Goal: Information Seeking & Learning: Understand process/instructions

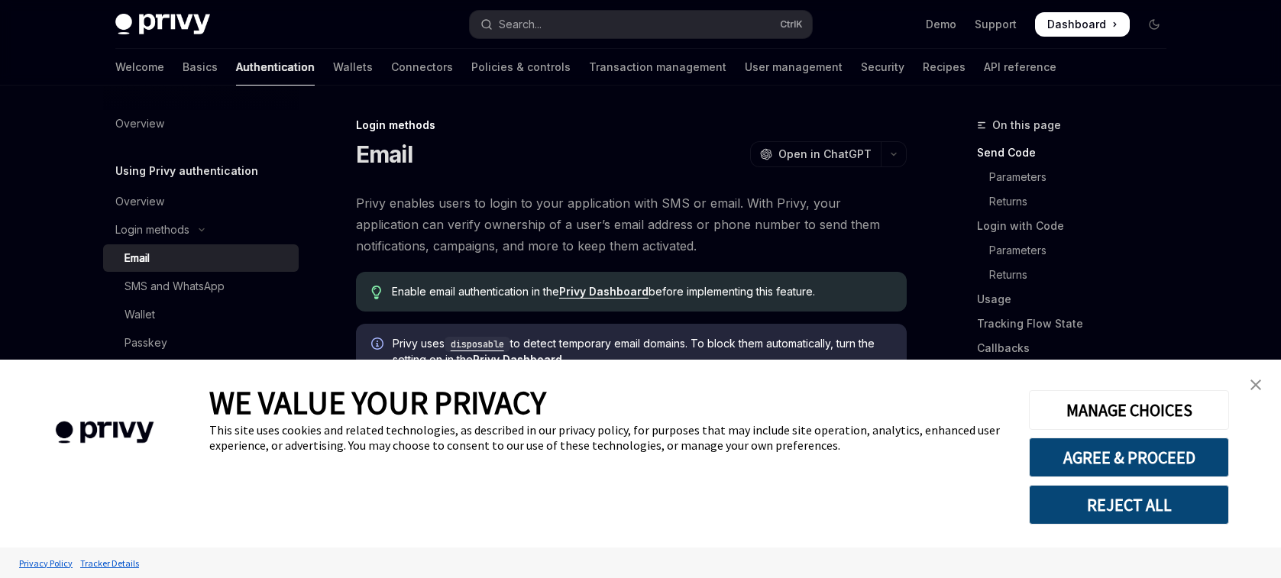
scroll to position [405, 0]
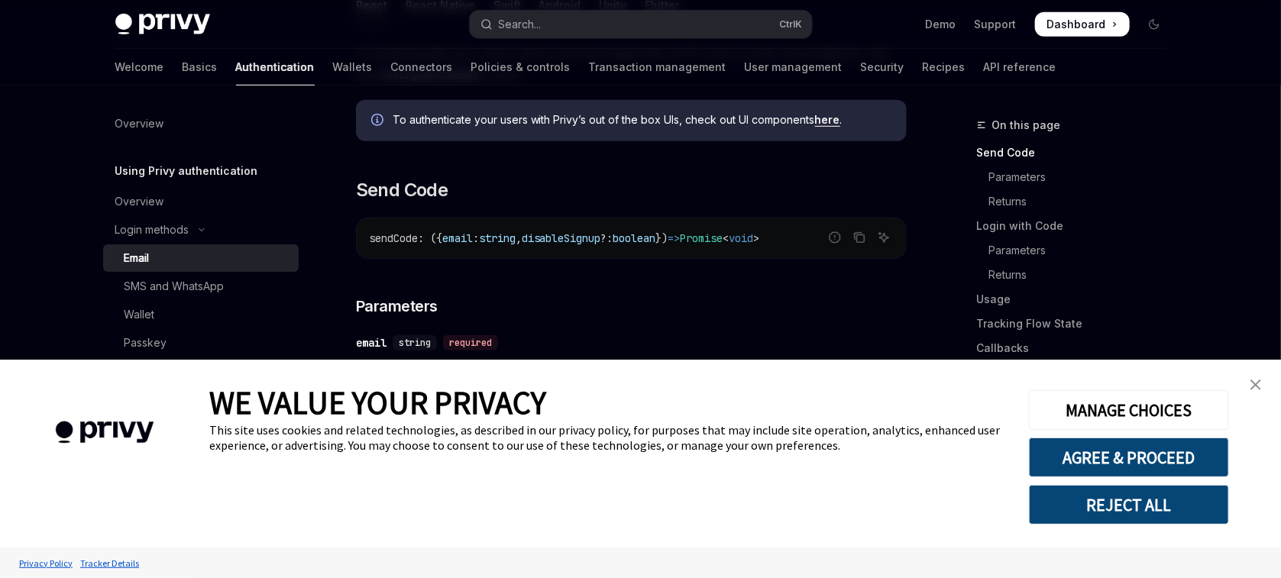
click at [1254, 381] on img "close banner" at bounding box center [1255, 385] width 11 height 11
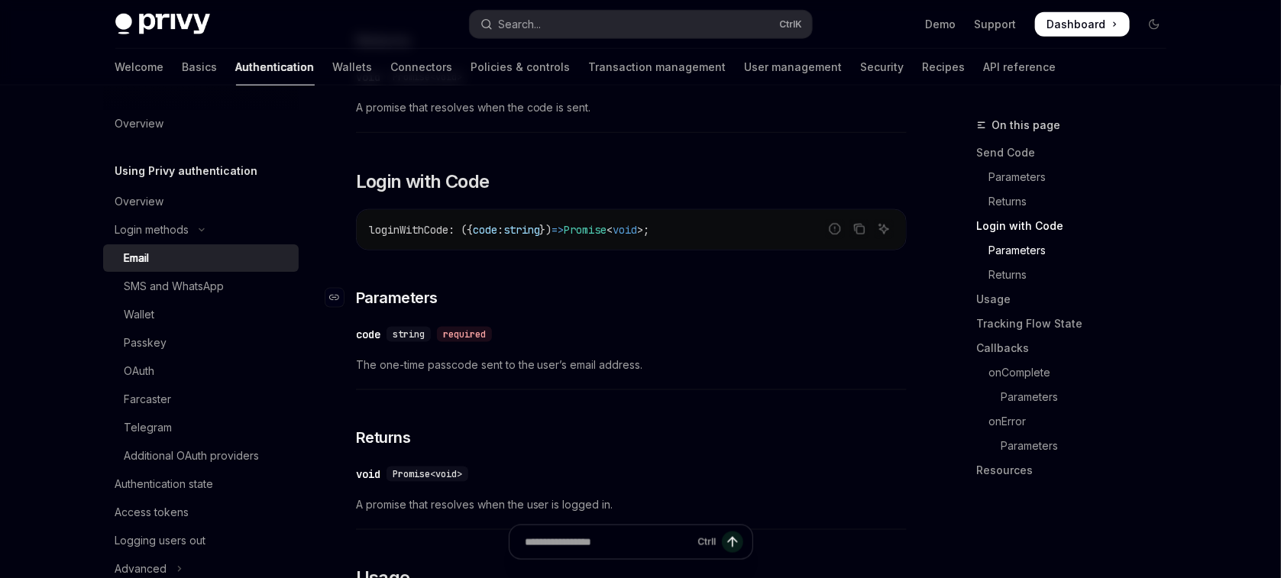
scroll to position [1295, 0]
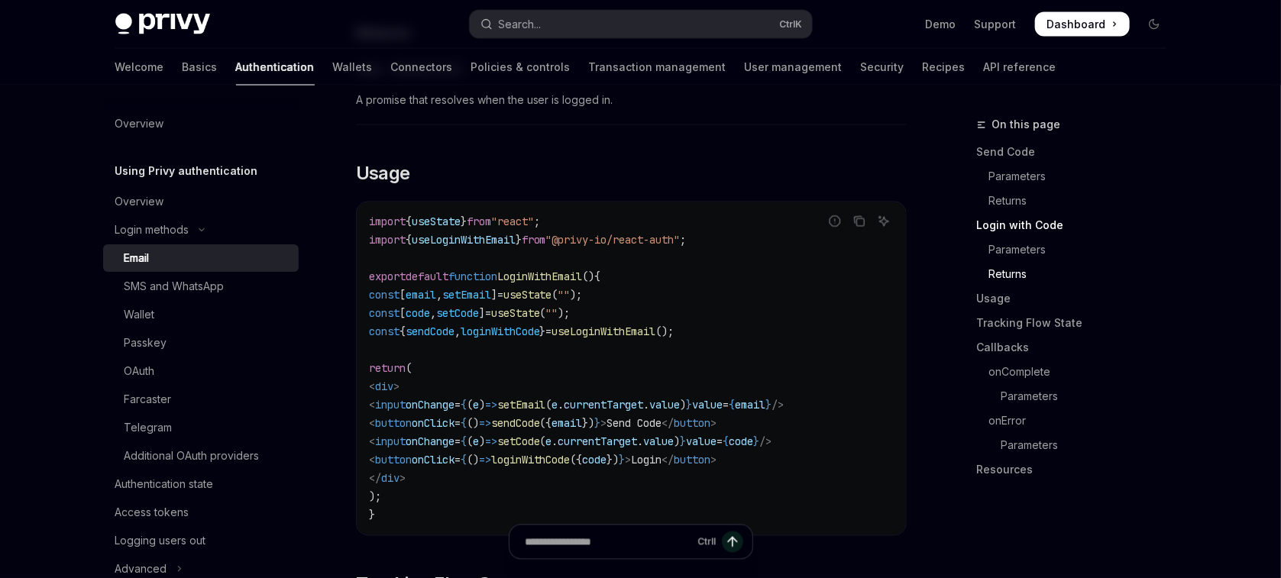
click at [492, 234] on span "useLoginWithEmail" at bounding box center [464, 241] width 104 height 14
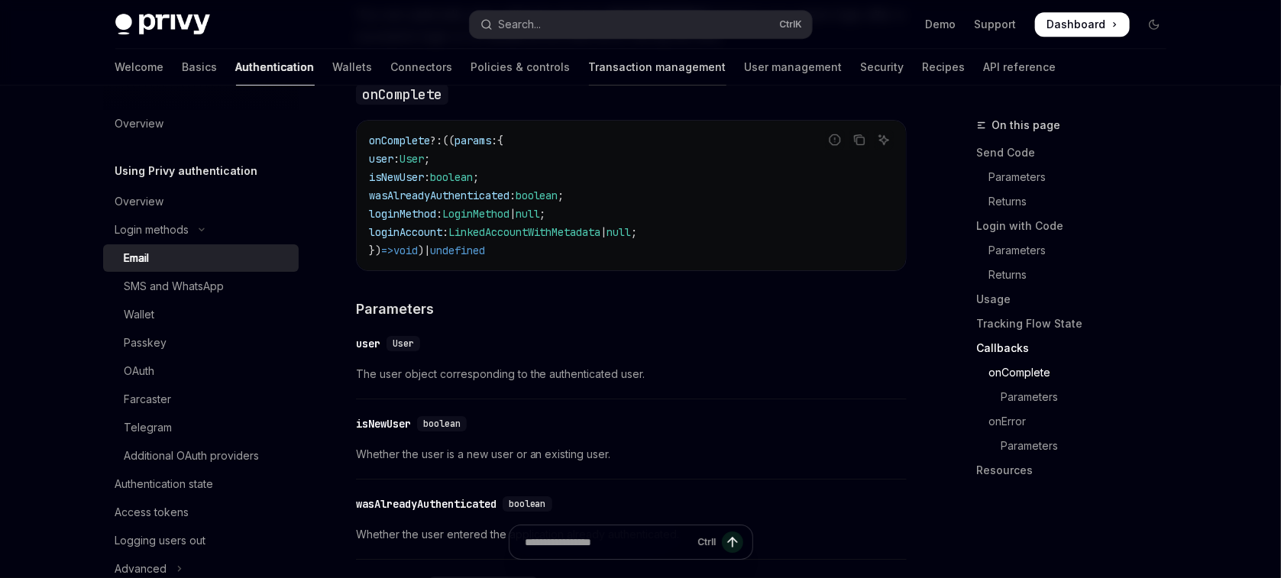
scroll to position [2348, 0]
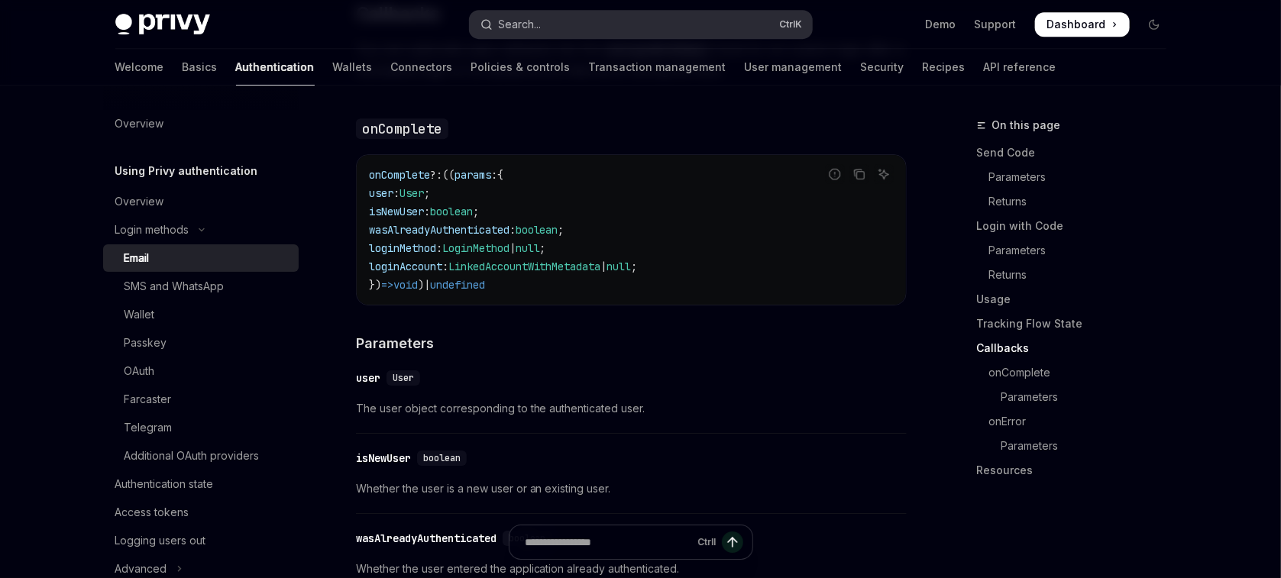
click at [577, 31] on button "Search... Ctrl K" at bounding box center [641, 24] width 342 height 27
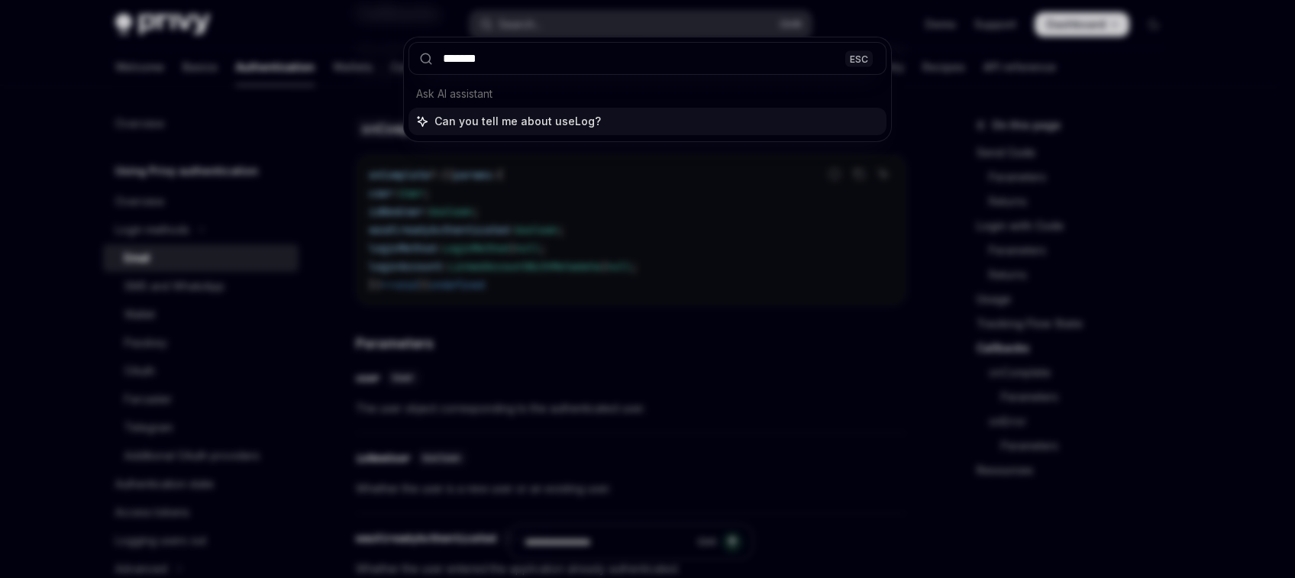
type input "********"
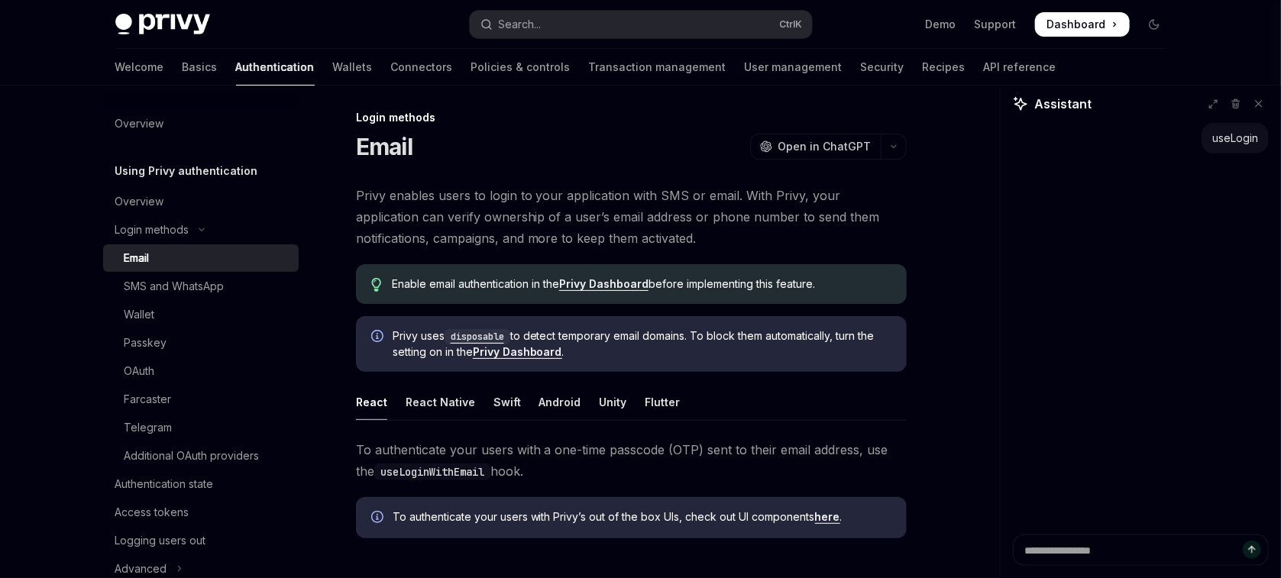
scroll to position [0, 0]
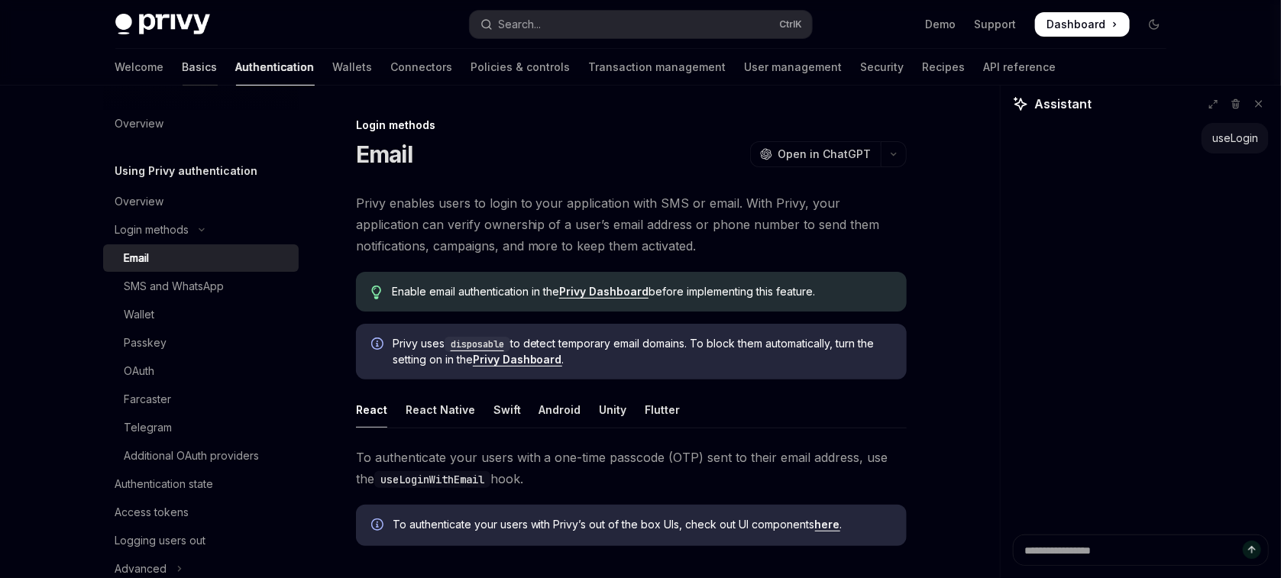
click at [183, 72] on link "Basics" at bounding box center [200, 67] width 35 height 37
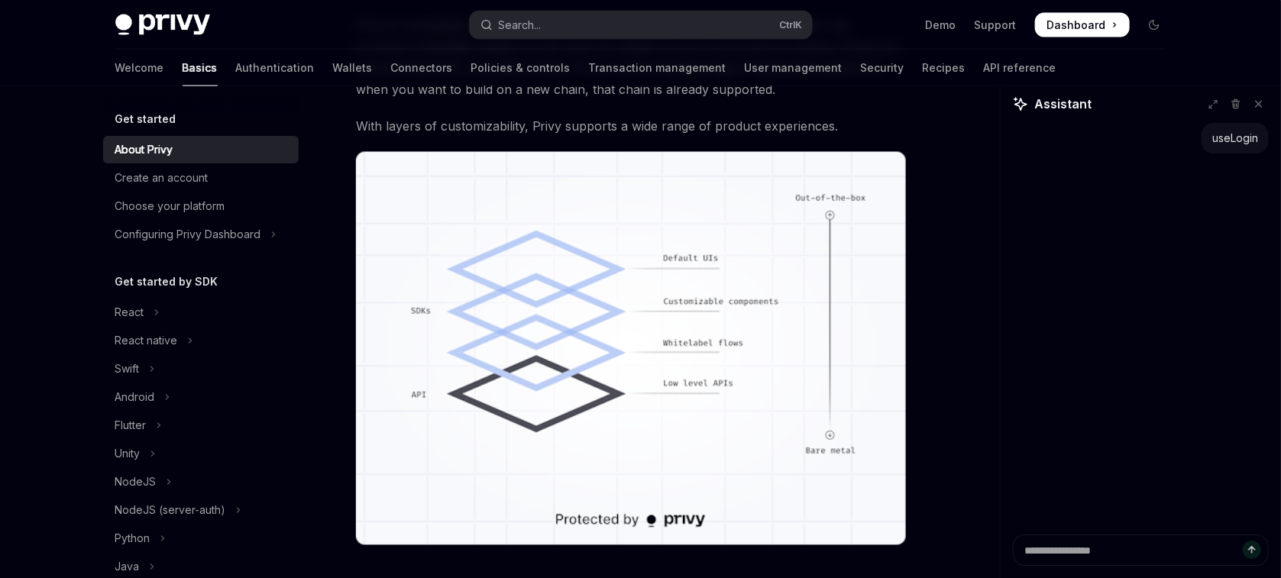
scroll to position [1430, 0]
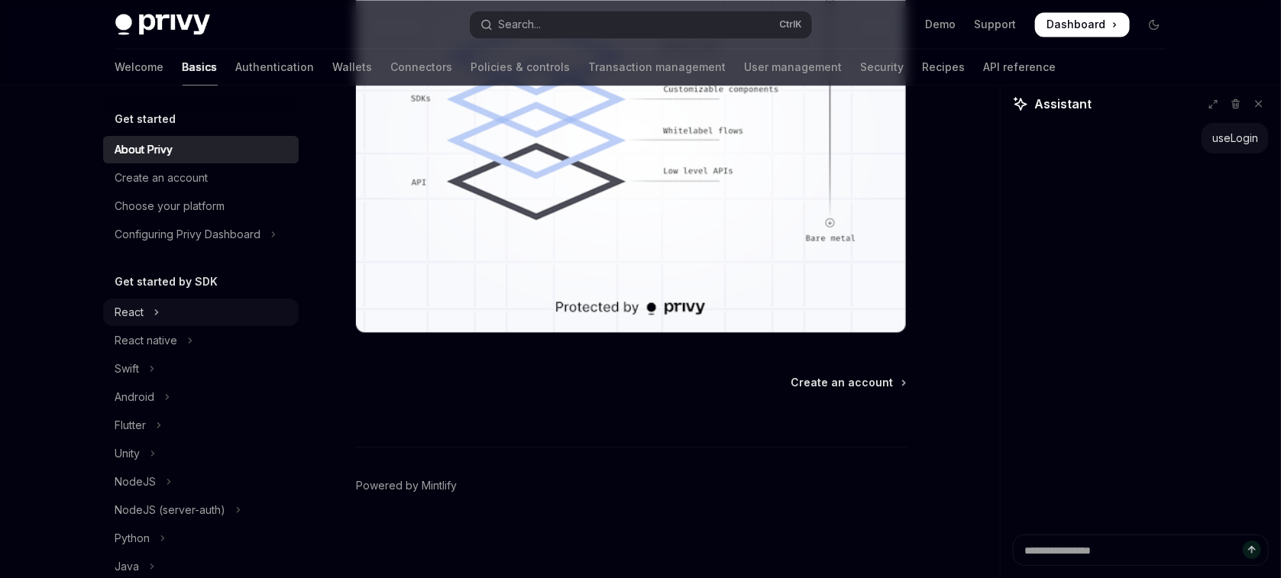
click at [183, 322] on button "React" at bounding box center [201, 312] width 196 height 27
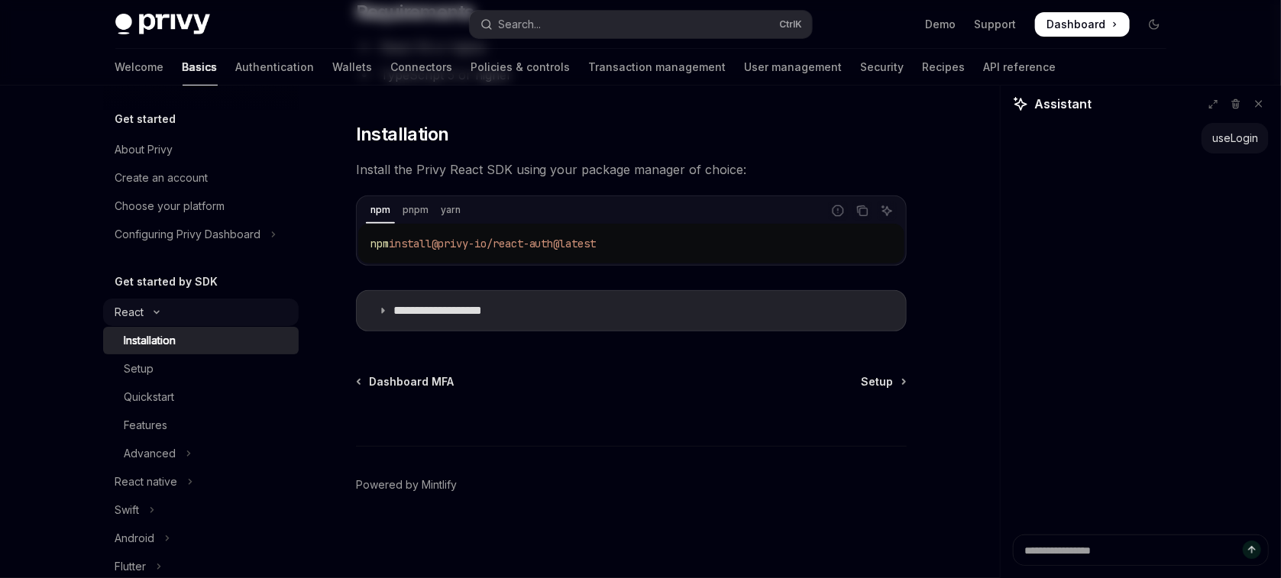
type textarea "*"
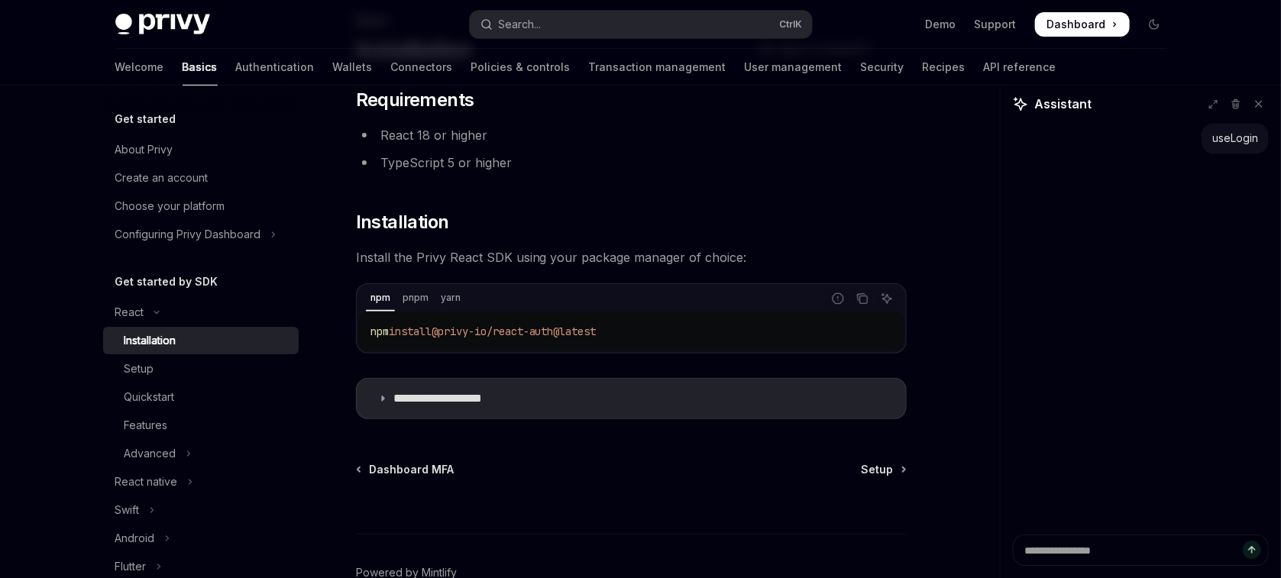
scroll to position [162, 0]
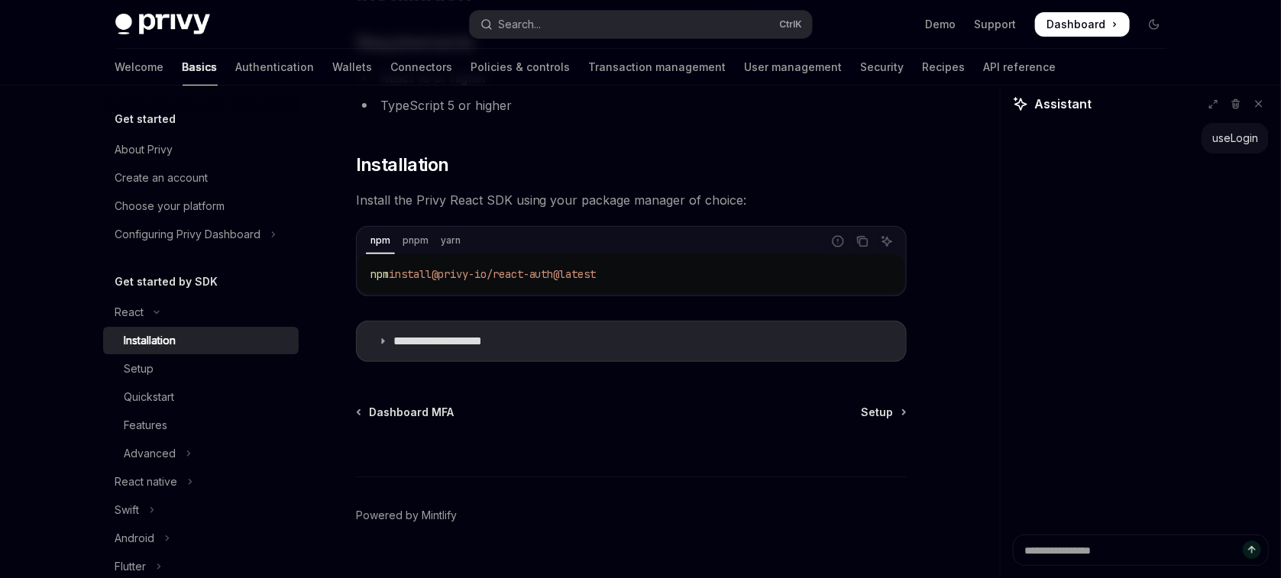
click at [581, 280] on span "@privy-io/react-auth@latest" at bounding box center [513, 274] width 165 height 14
copy span "npm install @privy-io/react-auth@latest"
click at [649, 258] on div "npm install @privy-io/react-auth@latest" at bounding box center [631, 274] width 546 height 40
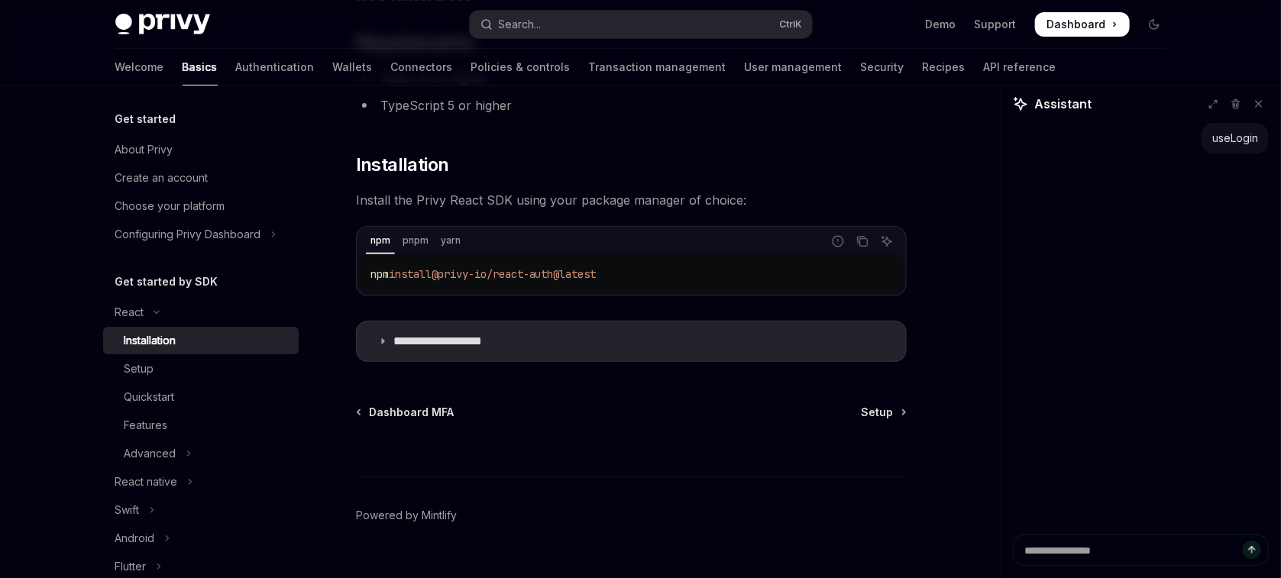
click at [638, 280] on code "npm install @privy-io/react-auth@latest" at bounding box center [631, 274] width 522 height 18
copy span "npm install @privy-io/react-auth@latest"
click at [629, 348] on summary "**********" at bounding box center [631, 342] width 549 height 40
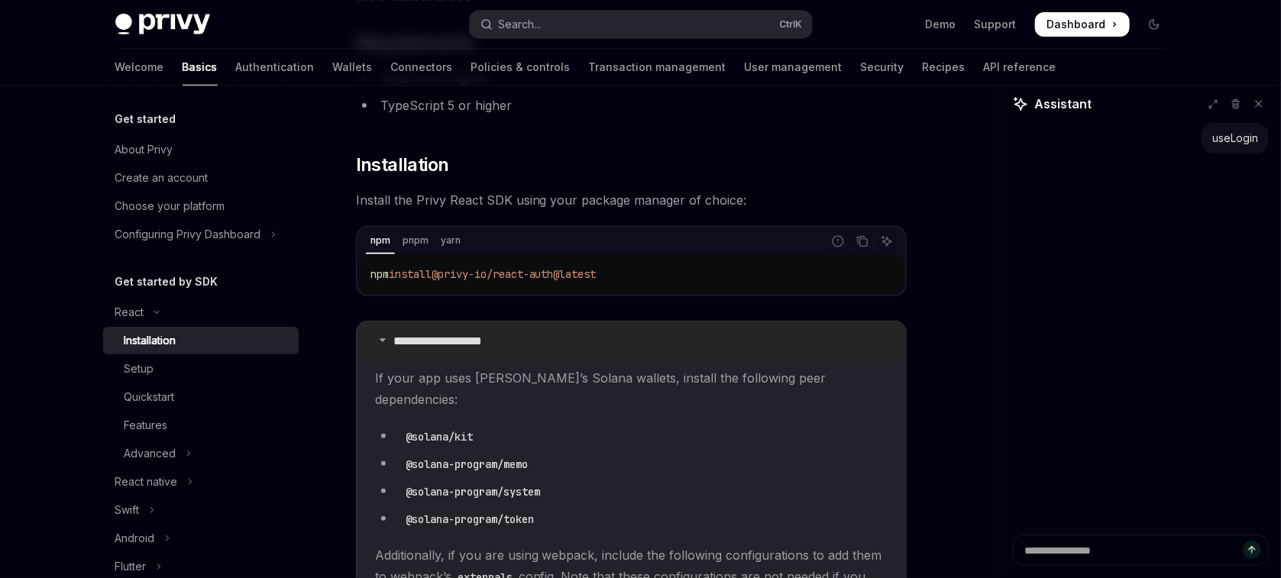
click at [625, 346] on summary "**********" at bounding box center [631, 342] width 549 height 40
